Goal: Information Seeking & Learning: Learn about a topic

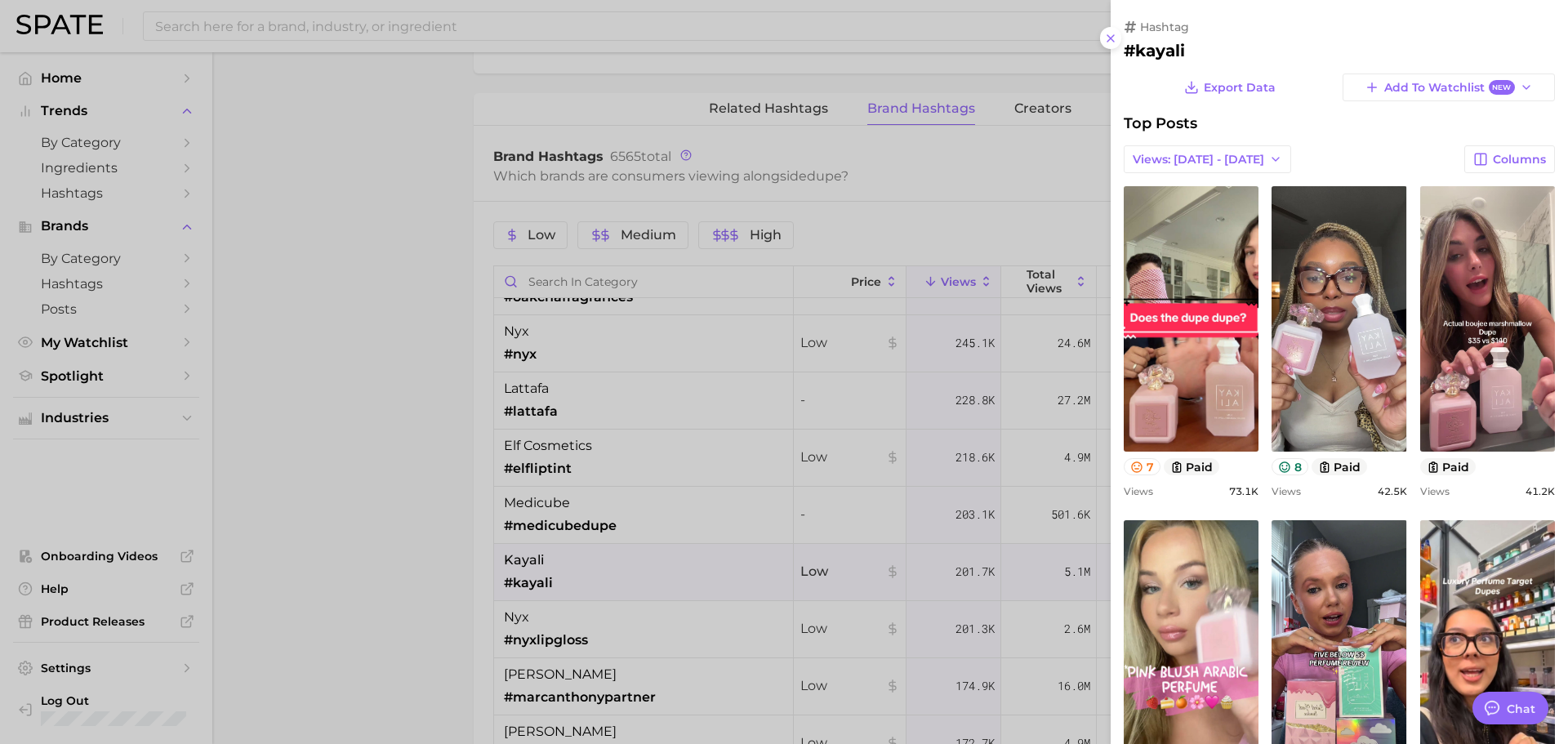
click at [716, 249] on div at bounding box center [784, 372] width 1568 height 744
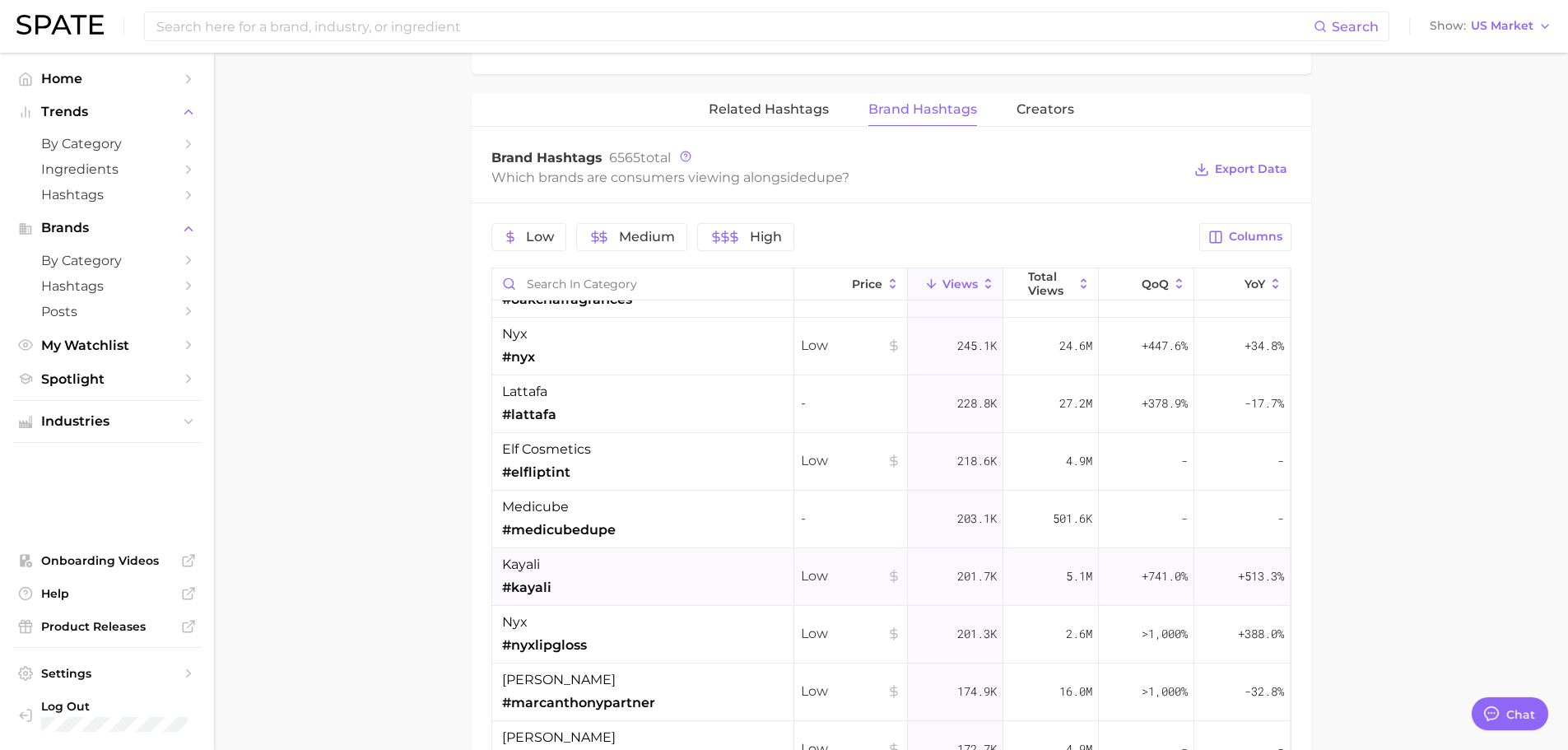
click at [653, 590] on div "kayali #kayali" at bounding box center [643, 576] width 302 height 58
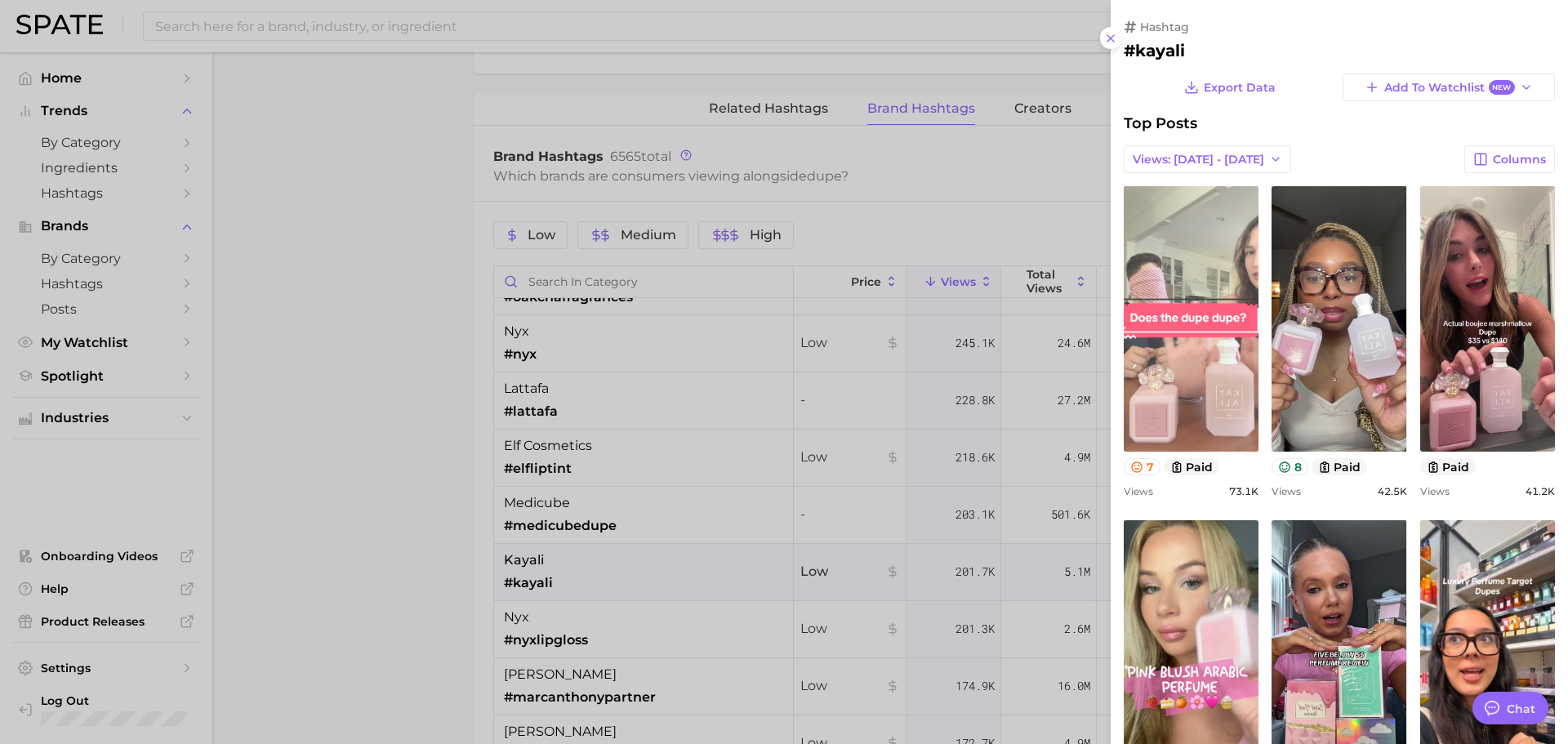
click at [1209, 392] on link "view post on TikTok" at bounding box center [1191, 319] width 135 height 265
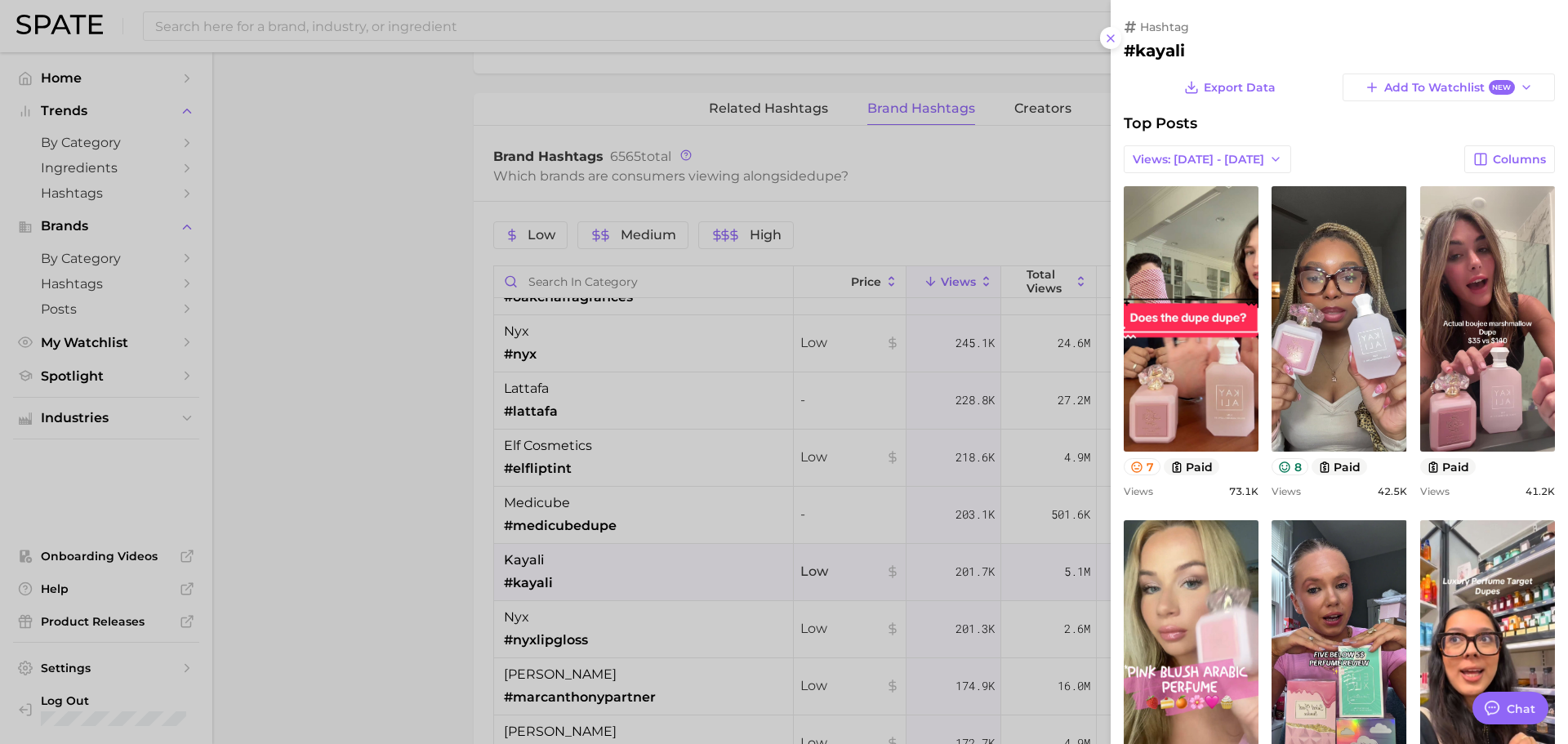
click at [799, 414] on div at bounding box center [784, 372] width 1568 height 744
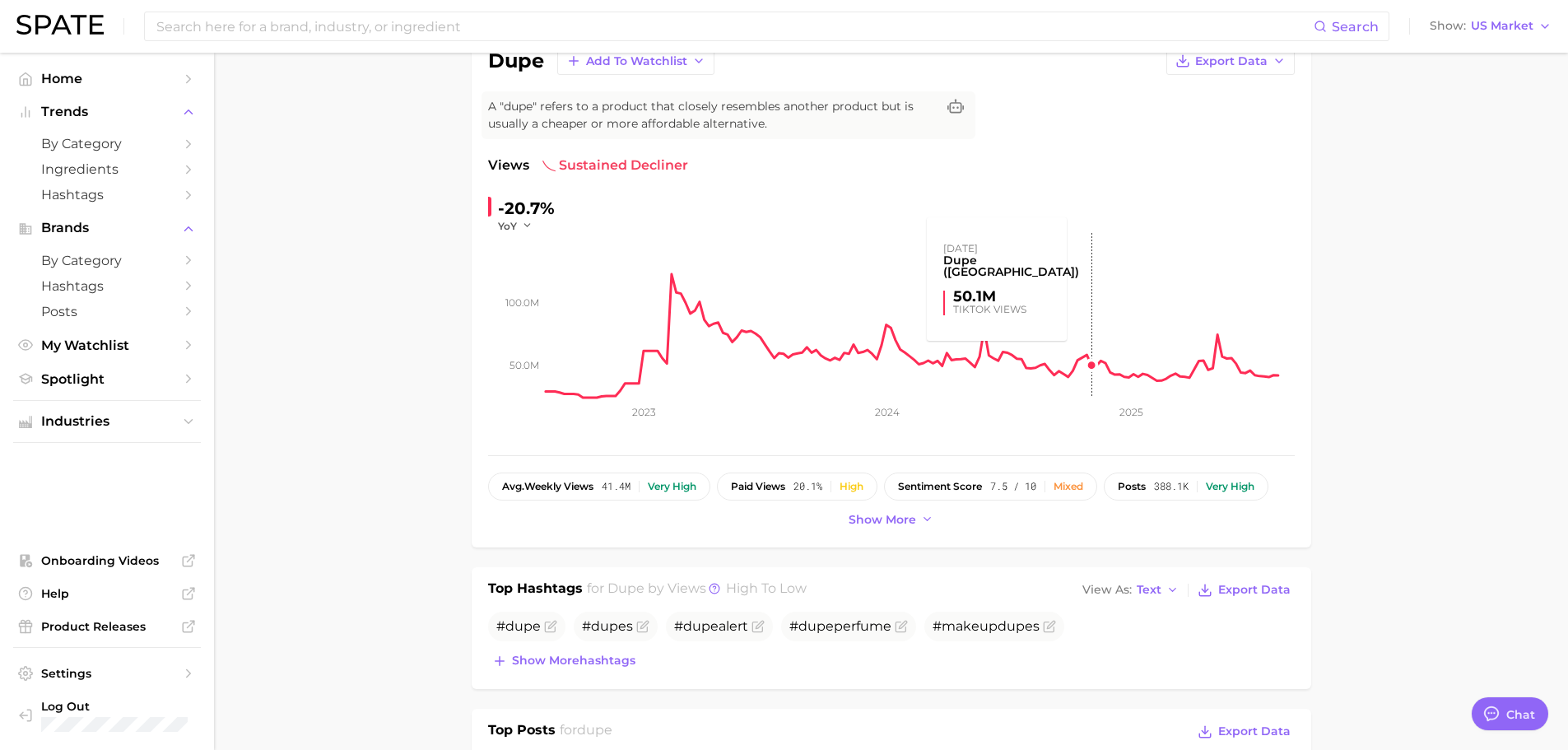
scroll to position [165, 0]
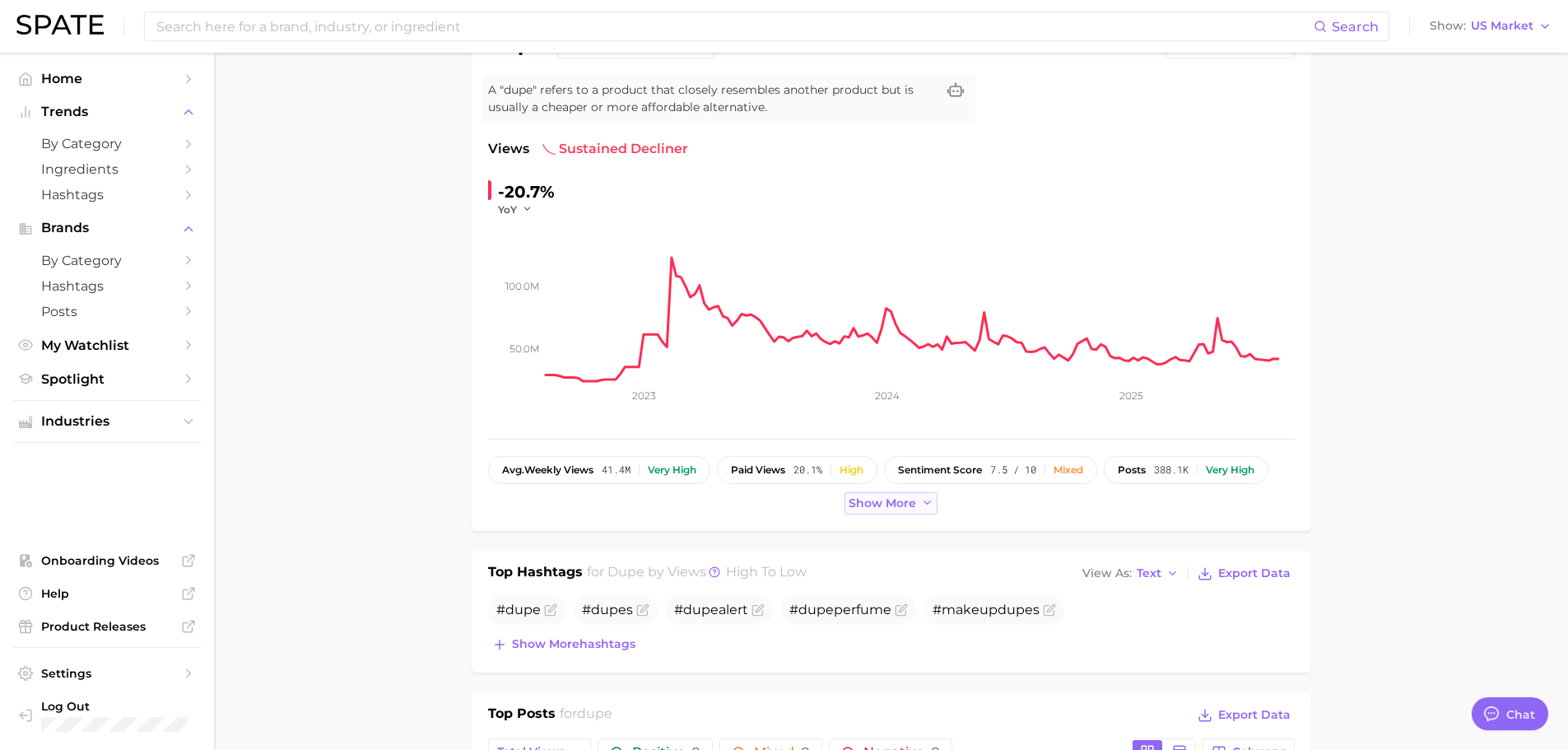
click at [845, 506] on button "Show more" at bounding box center [891, 503] width 93 height 22
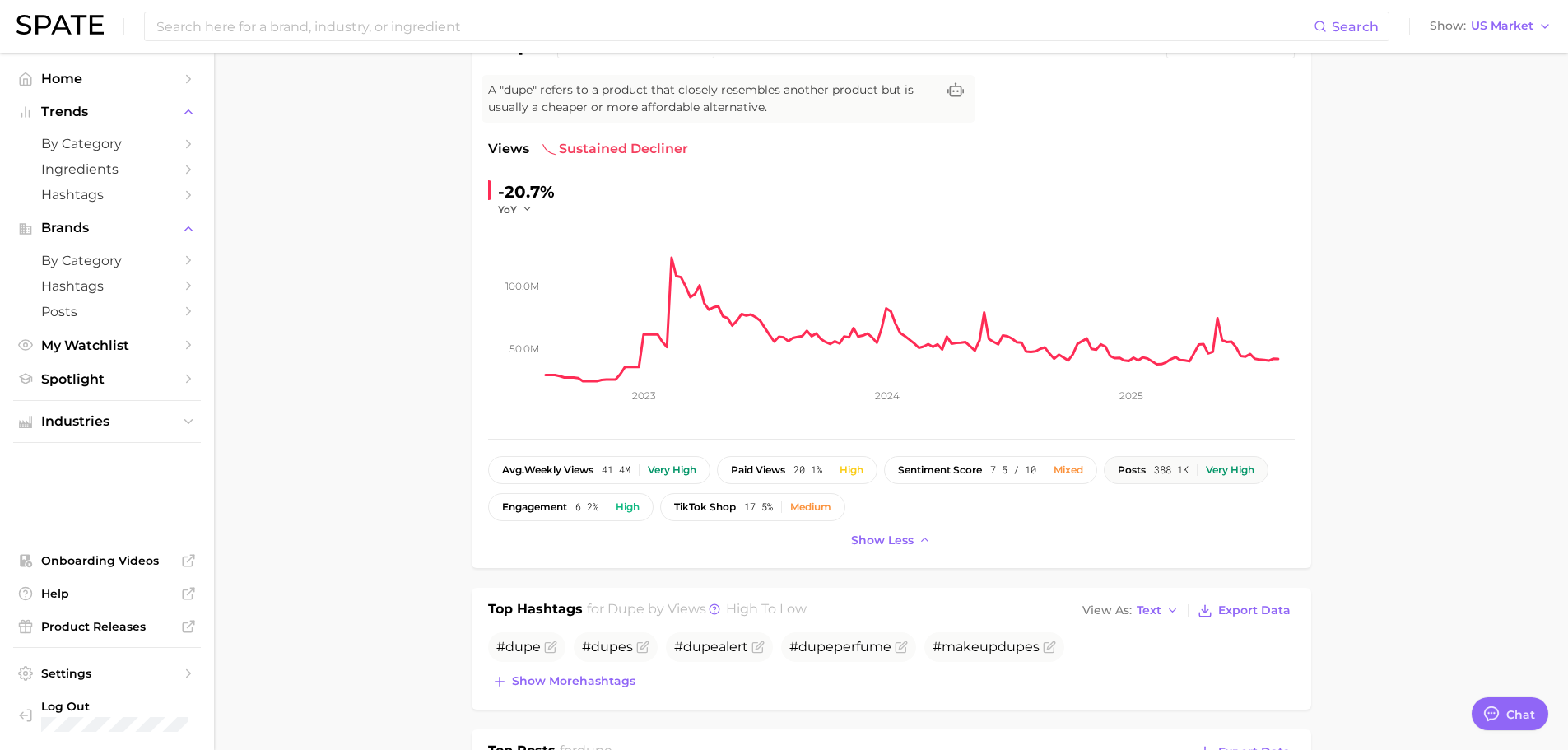
click at [1235, 473] on div "Very high" at bounding box center [1229, 470] width 49 height 12
click at [1173, 474] on span "388.1k" at bounding box center [1171, 470] width 35 height 12
click at [1133, 477] on button "posts 388.1k Very high" at bounding box center [1186, 470] width 165 height 28
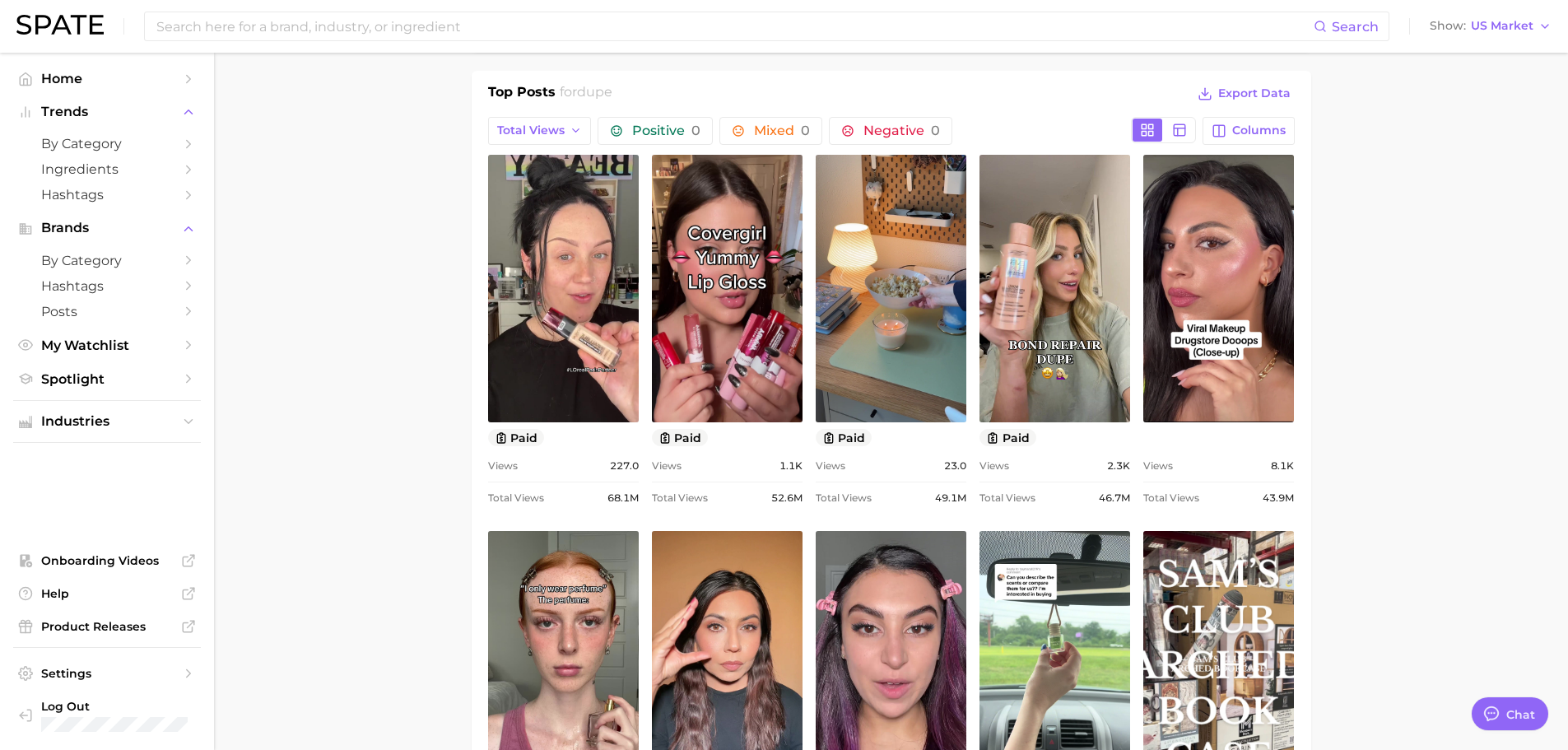
scroll to position [741, 0]
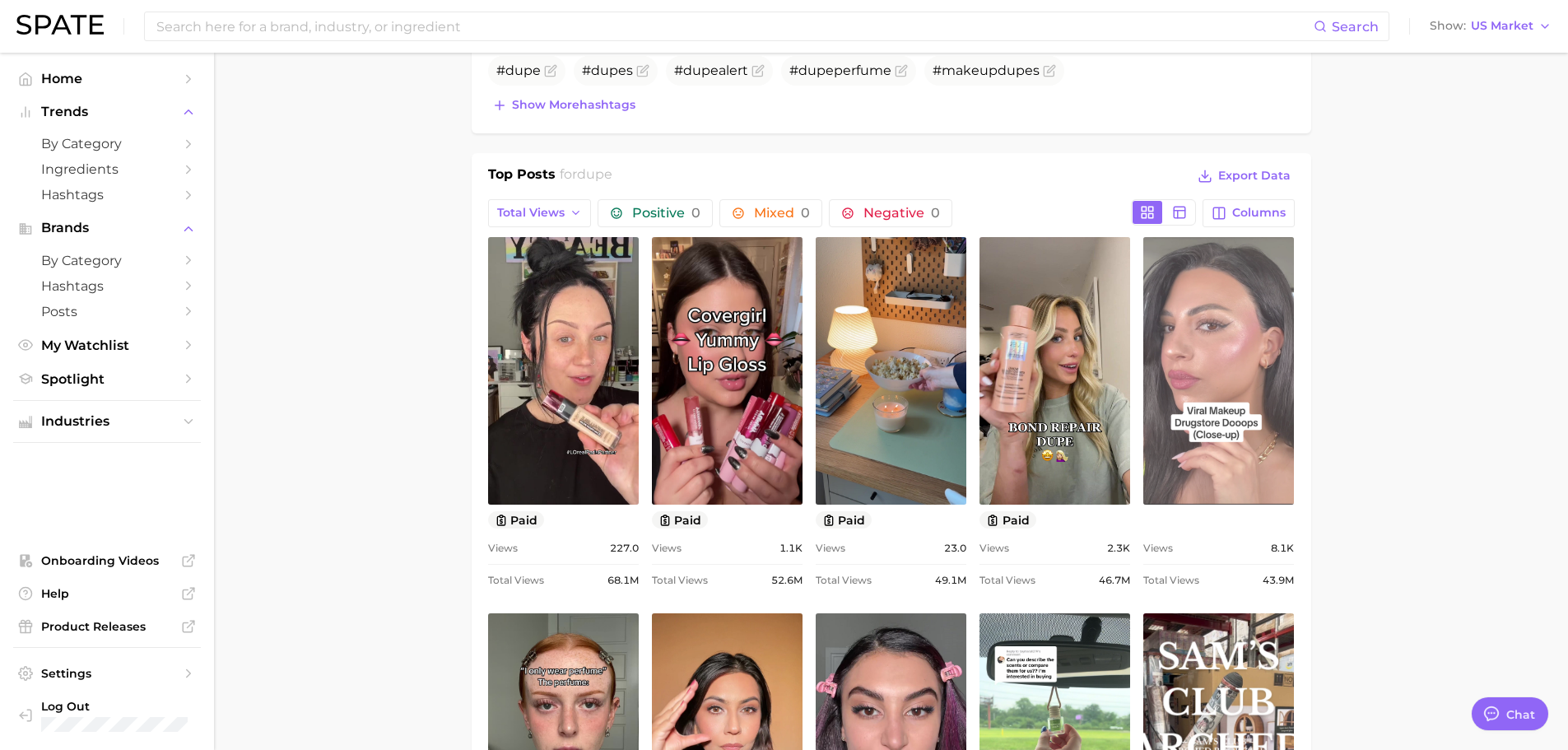
click at [1205, 445] on link "view post on TikTok" at bounding box center [1218, 371] width 150 height 267
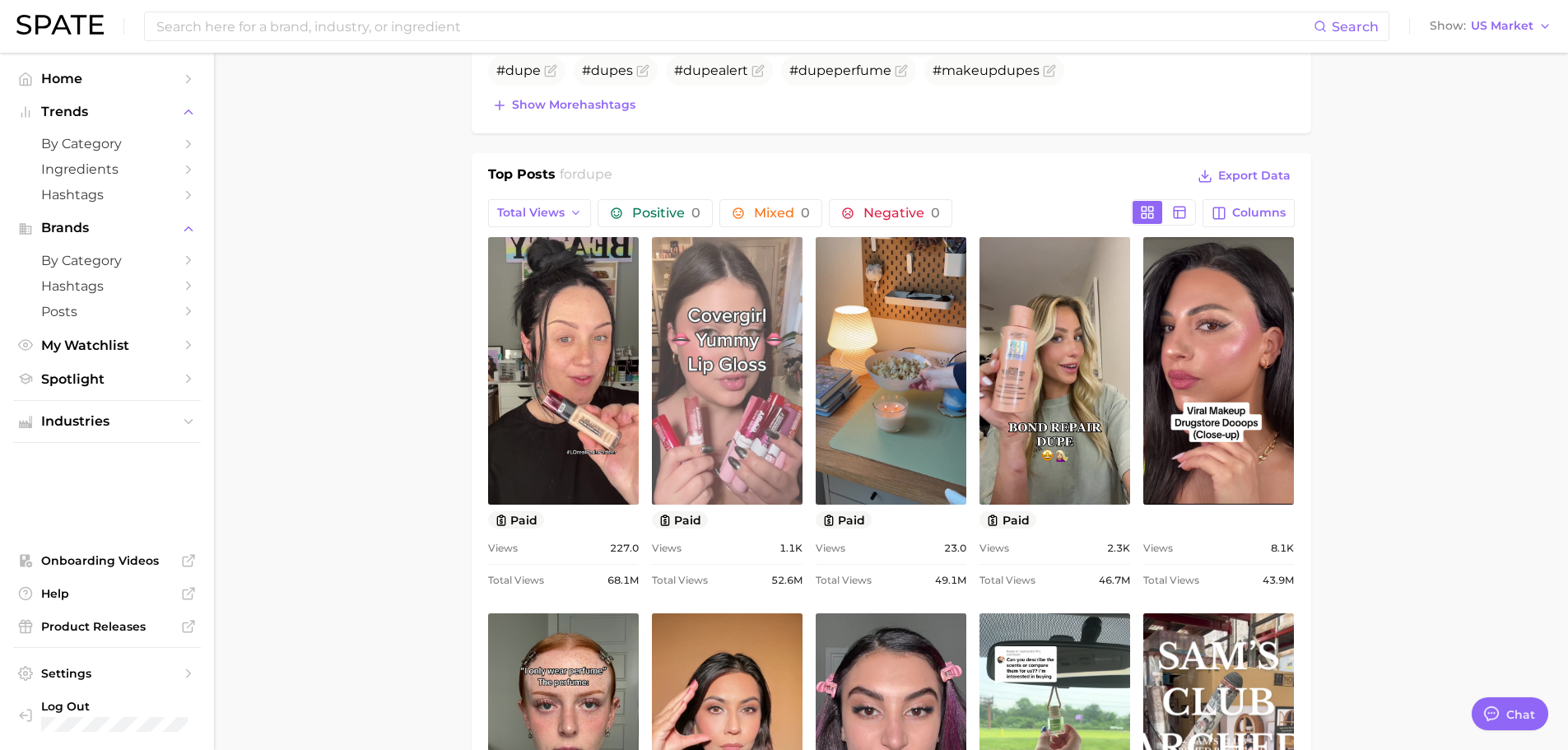
click at [773, 325] on link "view post on TikTok" at bounding box center [727, 371] width 150 height 267
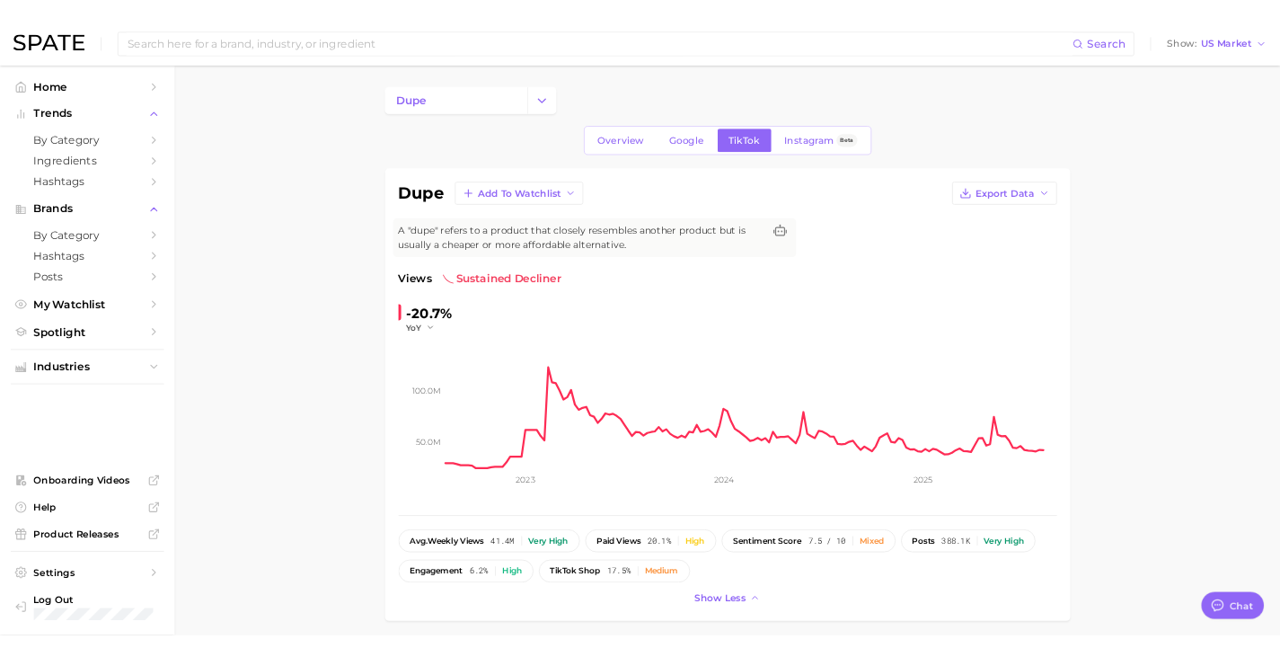
scroll to position [90, 0]
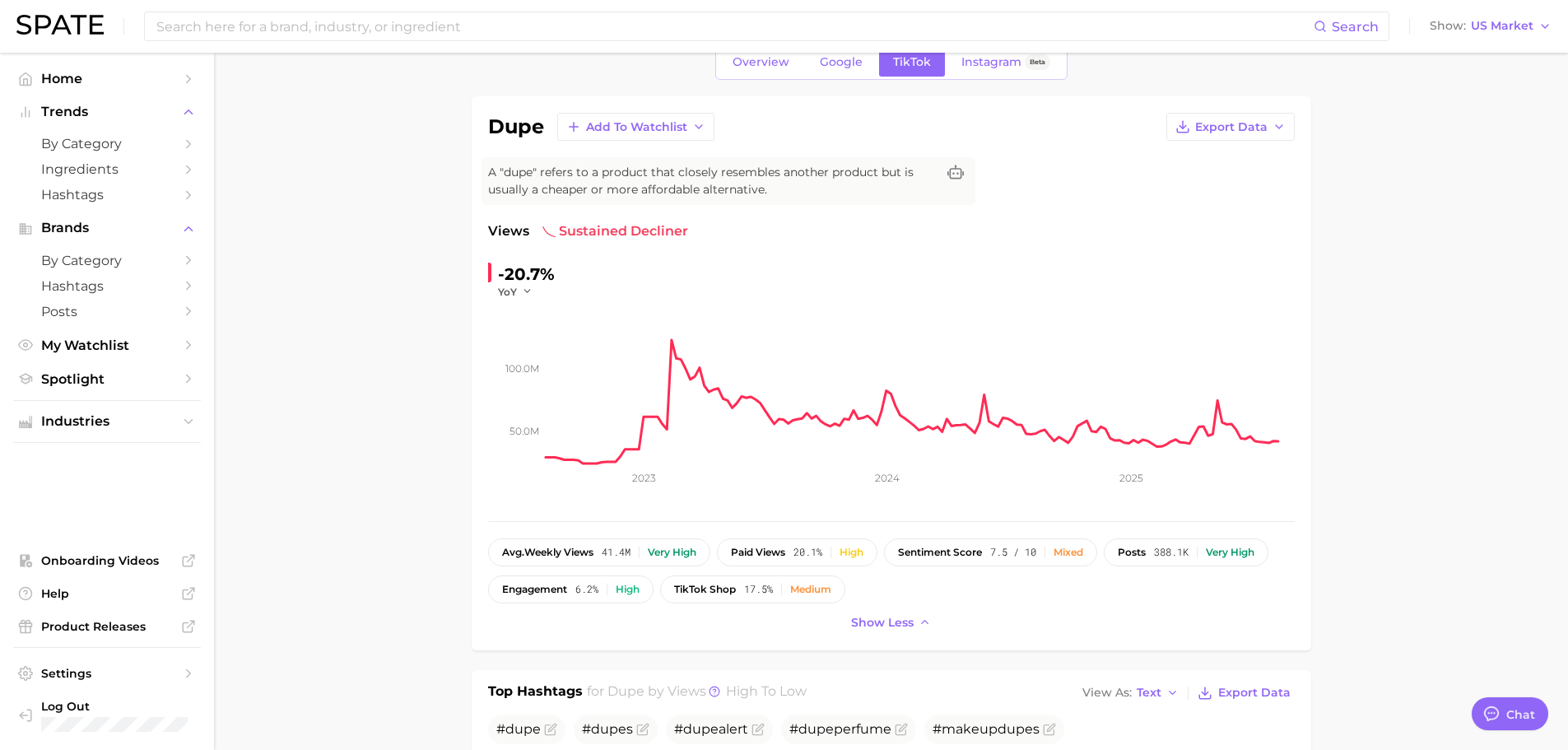
type textarea "x"
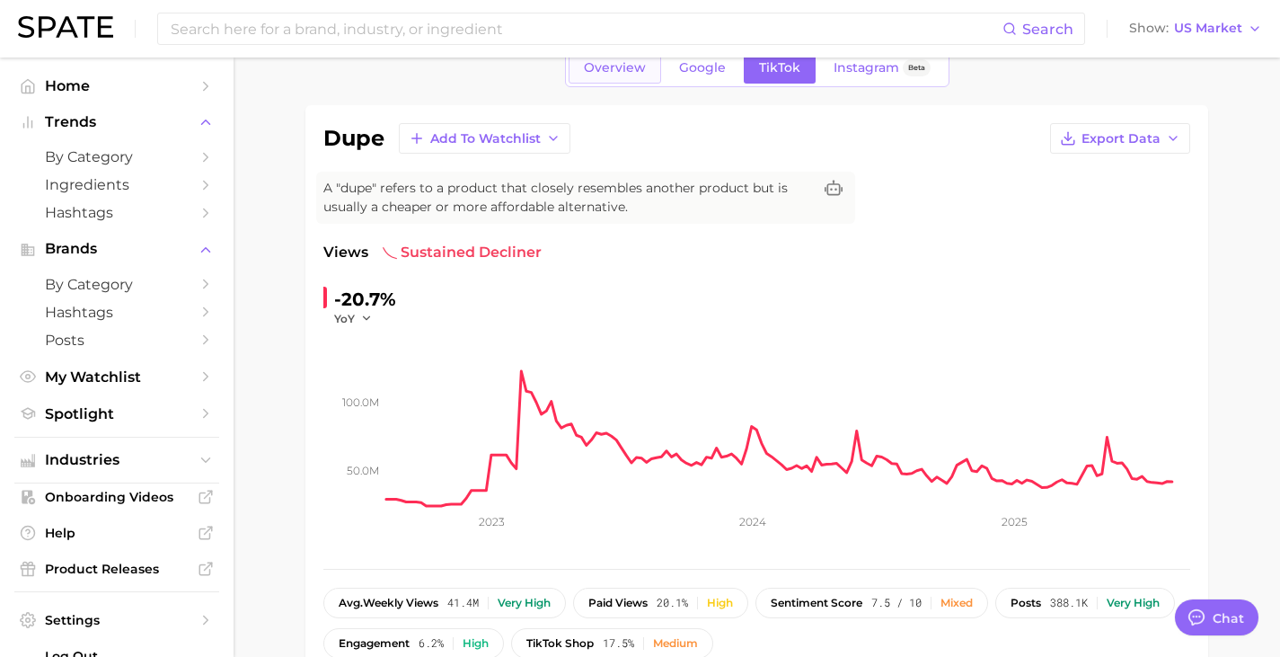
click at [617, 73] on span "Overview" at bounding box center [615, 67] width 62 height 15
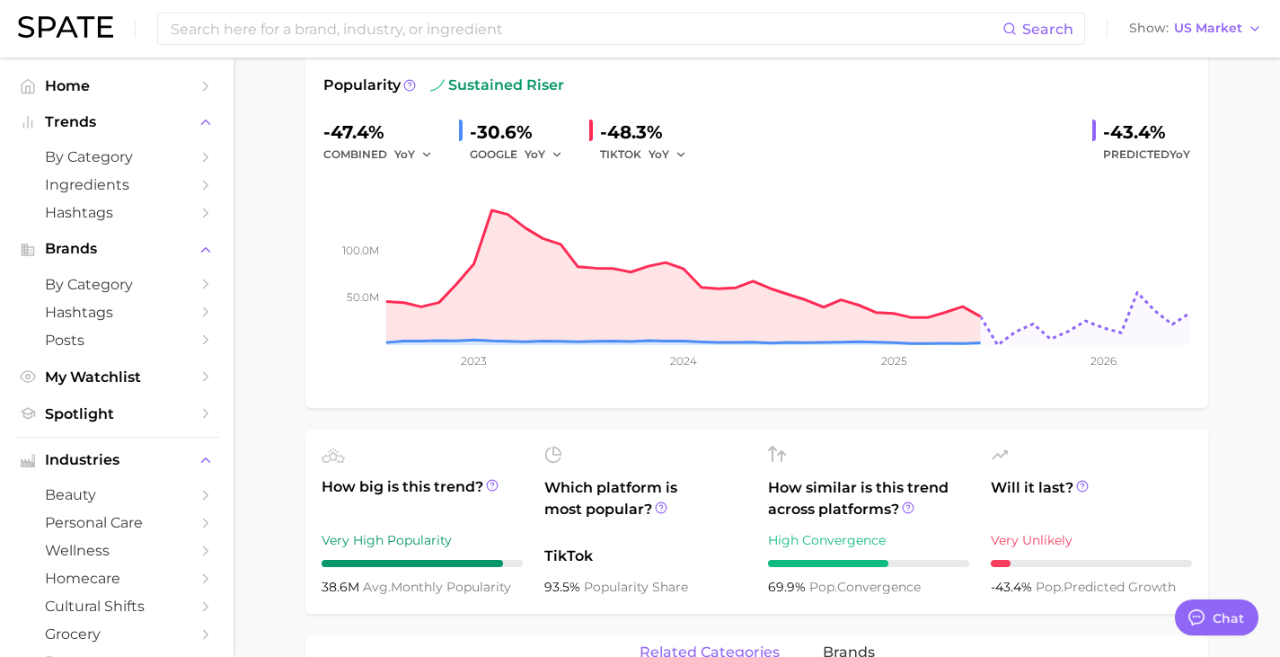
scroll to position [258, 0]
click at [1226, 32] on span "US Market" at bounding box center [1208, 28] width 68 height 10
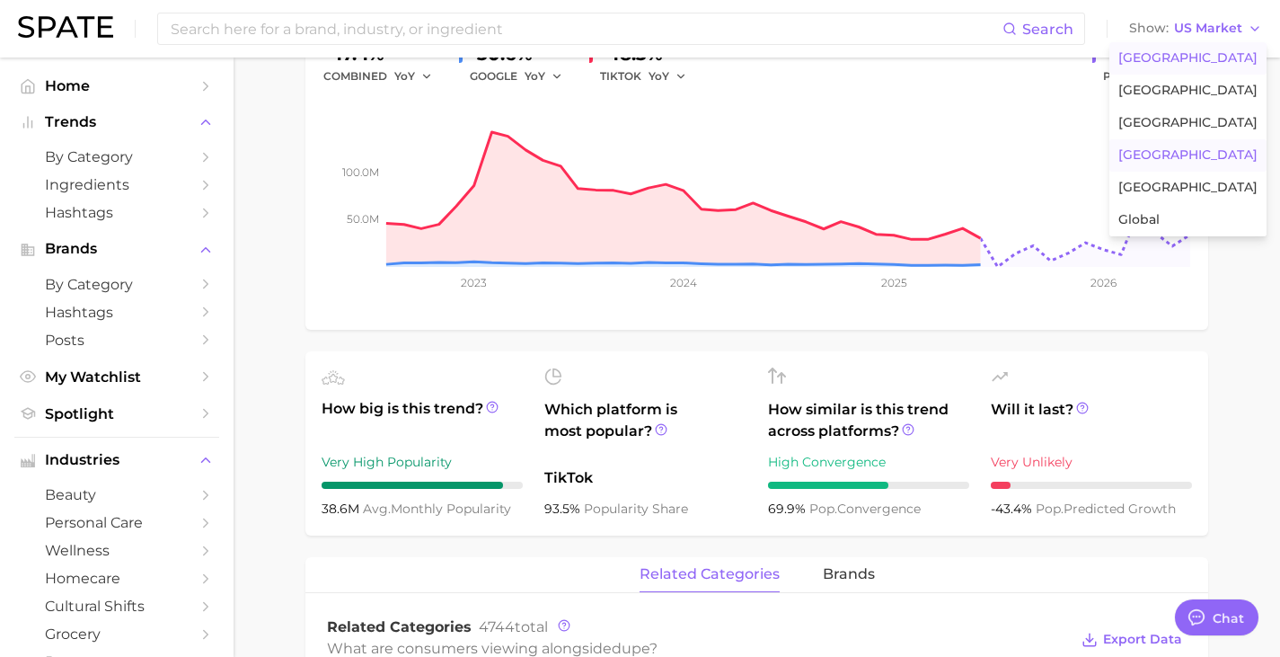
scroll to position [336, 0]
click at [1173, 150] on span "[GEOGRAPHIC_DATA]" at bounding box center [1188, 154] width 139 height 15
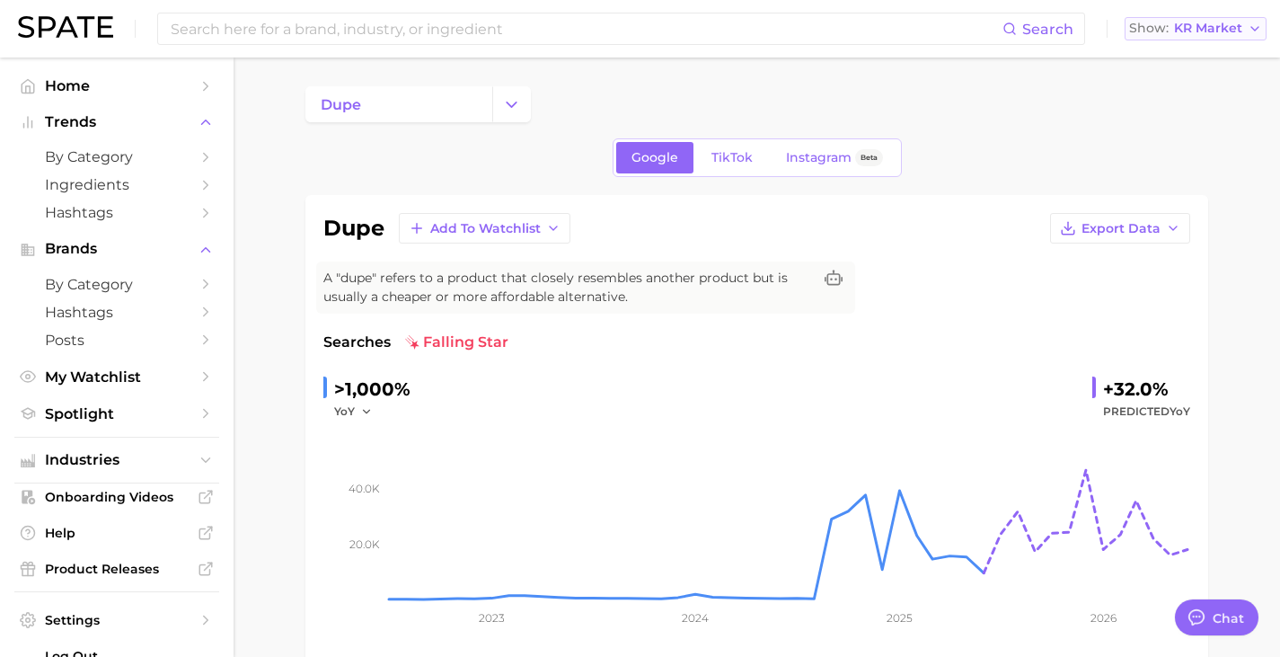
click at [1215, 31] on span "KR Market" at bounding box center [1208, 28] width 68 height 10
